Goal: Task Accomplishment & Management: Use online tool/utility

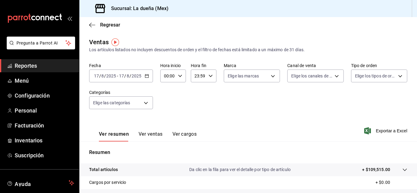
click at [29, 65] on span "Reportes" at bounding box center [45, 66] width 60 height 8
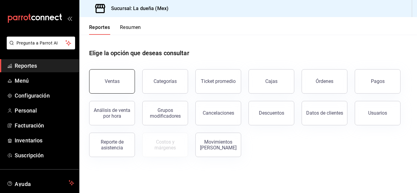
click at [124, 81] on button "Ventas" at bounding box center [112, 81] width 46 height 24
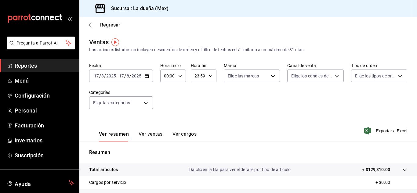
click at [46, 67] on span "Reportes" at bounding box center [45, 66] width 60 height 8
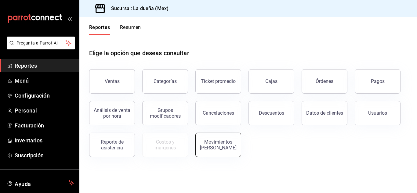
click at [215, 143] on div "Movimientos [PERSON_NAME]" at bounding box center [218, 145] width 38 height 12
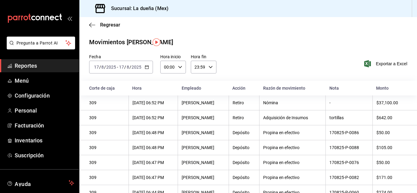
click at [32, 65] on span "Reportes" at bounding box center [45, 66] width 60 height 8
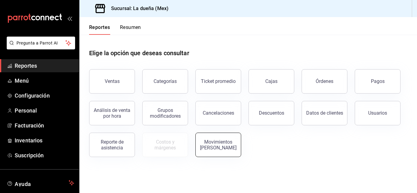
click at [204, 149] on div "Movimientos [PERSON_NAME]" at bounding box center [218, 145] width 38 height 12
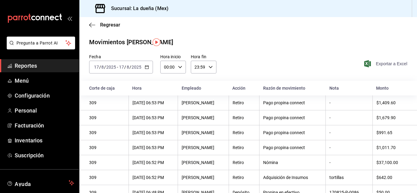
click at [377, 64] on span "Exportar a Excel" at bounding box center [386, 63] width 42 height 7
